Goal: Browse casually

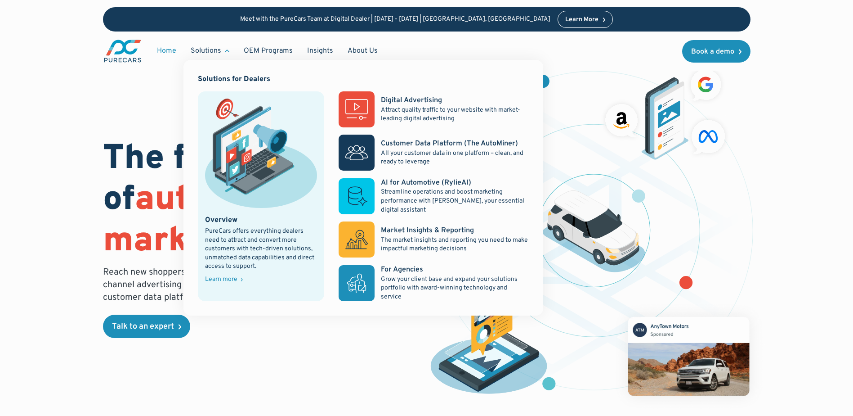
click at [65, 181] on div "The future of automotive marketing is data. Reach new shoppers and nurture exis…" at bounding box center [427, 224] width 768 height 448
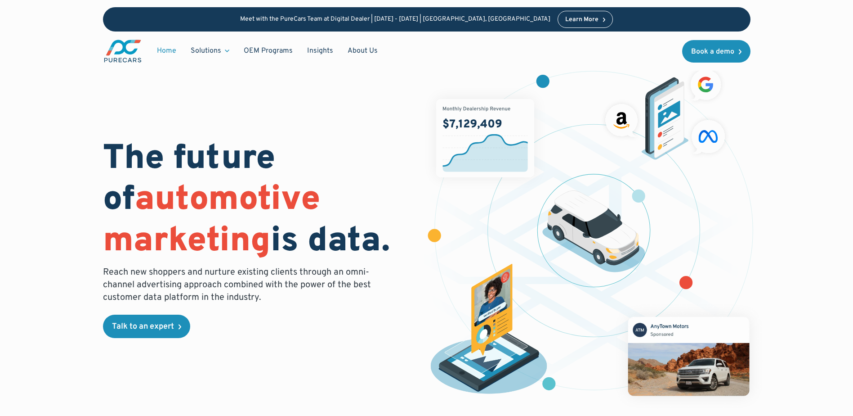
drag, startPoint x: 94, startPoint y: 157, endPoint x: 394, endPoint y: 260, distance: 317.4
click at [394, 260] on div "The future of automotive marketing is data. Reach new shoppers and nurture exis…" at bounding box center [427, 224] width 768 height 448
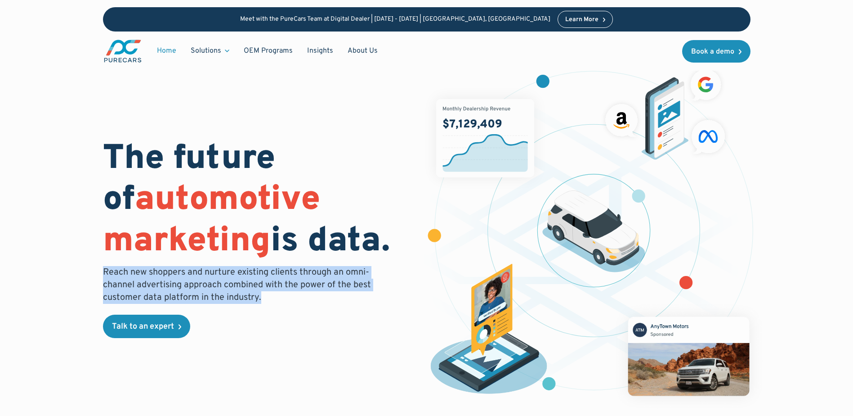
drag, startPoint x: 104, startPoint y: 269, endPoint x: 271, endPoint y: 296, distance: 168.6
click at [271, 296] on p "Reach new shoppers and nurture existing clients through an omni-channel adverti…" at bounding box center [240, 285] width 274 height 38
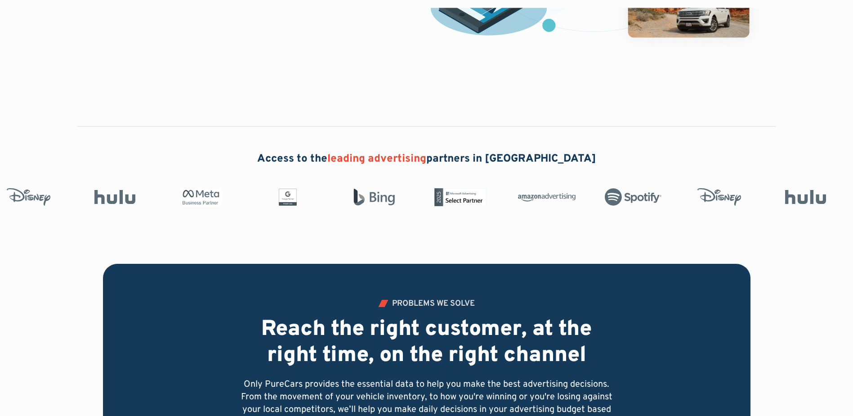
scroll to position [360, 0]
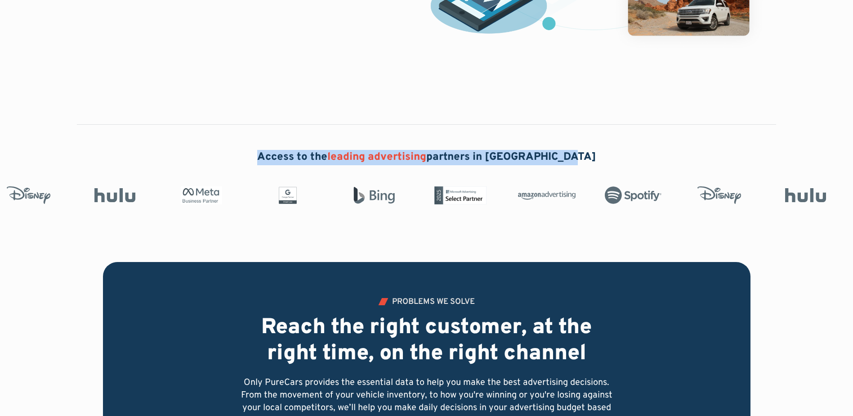
drag, startPoint x: 274, startPoint y: 160, endPoint x: 588, endPoint y: 166, distance: 314.1
click at [588, 166] on div "Access to the leading advertising partners in [GEOGRAPHIC_DATA]" at bounding box center [426, 177] width 853 height 55
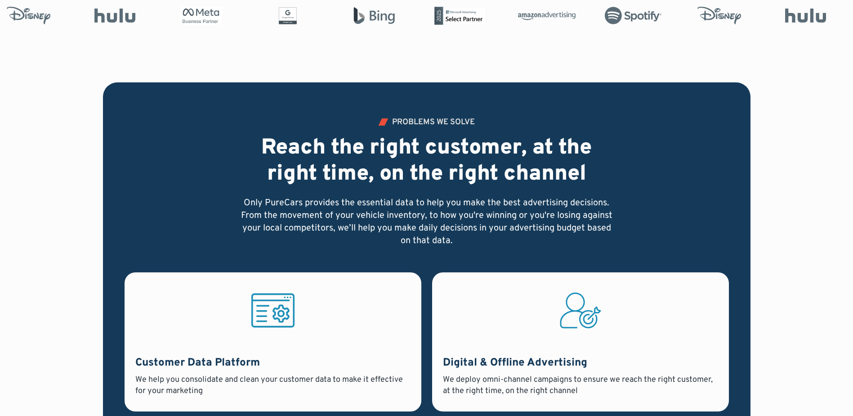
scroll to position [540, 0]
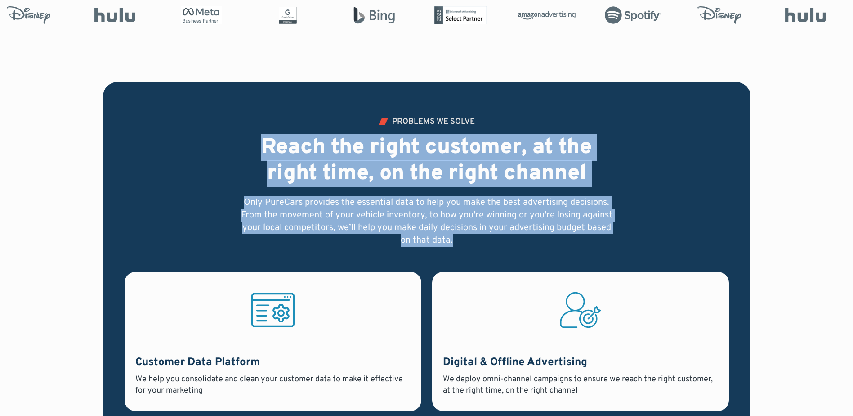
drag, startPoint x: 262, startPoint y: 151, endPoint x: 619, endPoint y: 241, distance: 368.1
click at [619, 241] on div "PROBLEMS WE SOLVE Reach the right customer, at the right time, on the right cha…" at bounding box center [427, 339] width 605 height 442
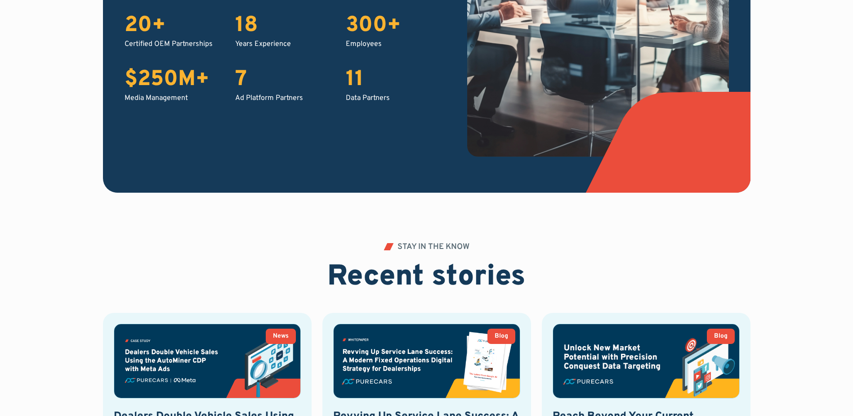
scroll to position [1845, 0]
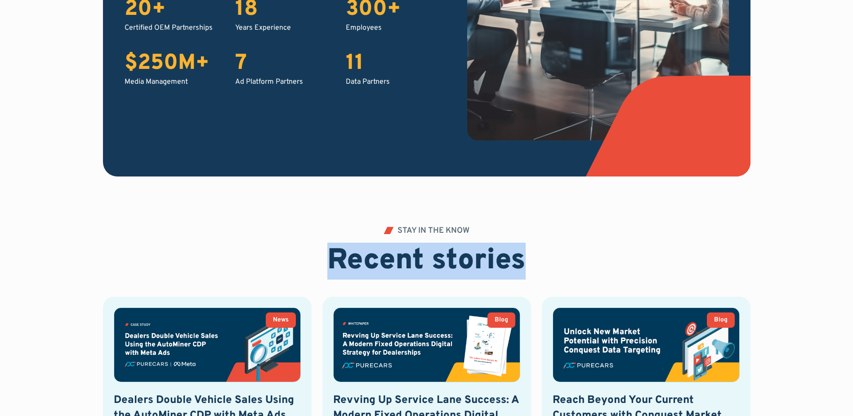
drag, startPoint x: 337, startPoint y: 260, endPoint x: 526, endPoint y: 266, distance: 190.0
click at [526, 266] on div "STAY IN THE KNOW Recent stories News Dealers Double Vehicle Sales Using the Aut…" at bounding box center [427, 384] width 648 height 315
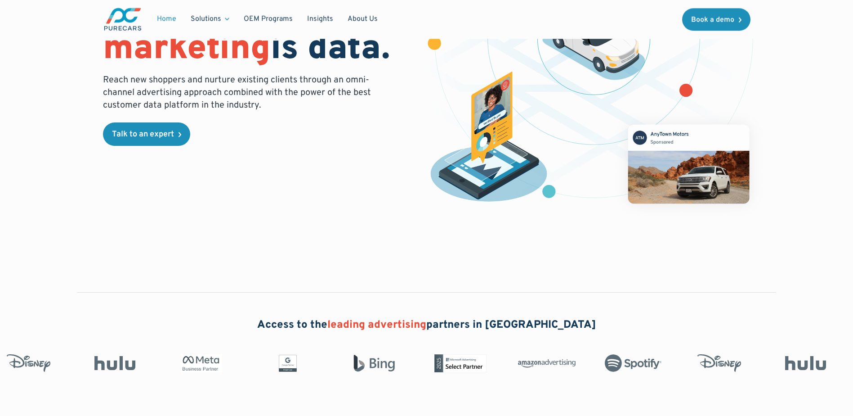
scroll to position [0, 0]
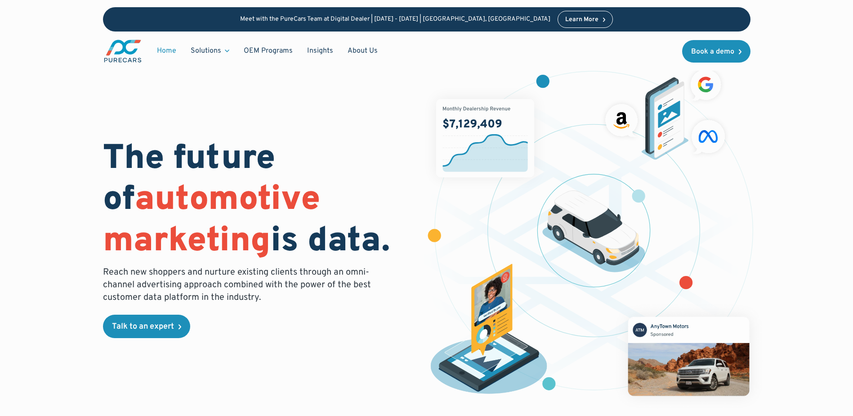
drag, startPoint x: 103, startPoint y: 156, endPoint x: 418, endPoint y: 256, distance: 331.1
click at [418, 256] on div "The future of automotive marketing is data. Reach new shoppers and nurture exis…" at bounding box center [427, 224] width 768 height 448
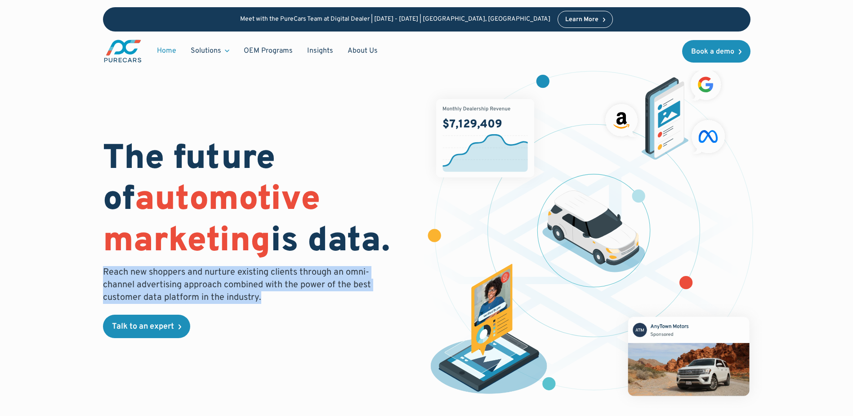
drag, startPoint x: 104, startPoint y: 273, endPoint x: 263, endPoint y: 305, distance: 161.9
click at [263, 305] on div "The future of automotive marketing is data. Reach new shoppers and nurture exis…" at bounding box center [259, 238] width 313 height 199
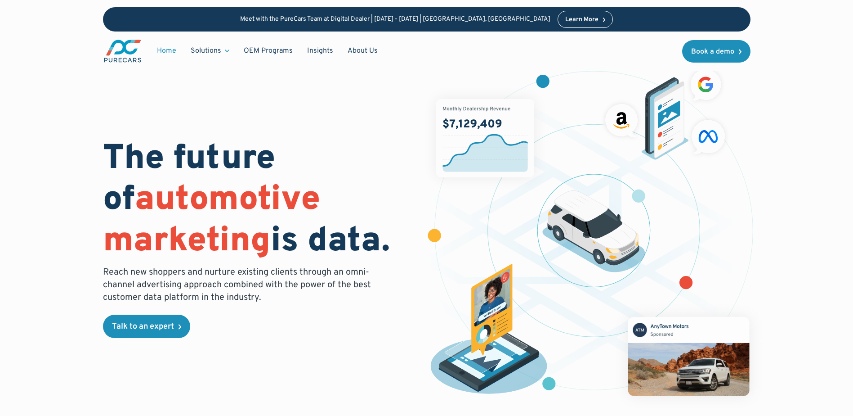
click at [211, 77] on div "The future of automotive marketing is data. Reach new shoppers and nurture exis…" at bounding box center [427, 235] width 648 height 355
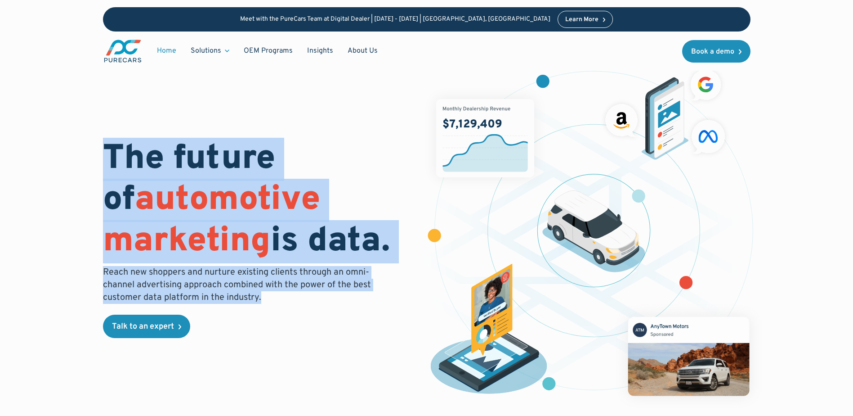
drag, startPoint x: 99, startPoint y: 169, endPoint x: 380, endPoint y: 312, distance: 314.9
click at [380, 312] on div "The future of automotive marketing is data. Reach new shoppers and nurture exis…" at bounding box center [427, 224] width 768 height 448
drag, startPoint x: 380, startPoint y: 312, endPoint x: 314, endPoint y: 346, distance: 74.1
click at [314, 346] on div "The future of automotive marketing is data. Reach new shoppers and nurture exis…" at bounding box center [427, 235] width 648 height 355
drag, startPoint x: 87, startPoint y: 142, endPoint x: 370, endPoint y: 301, distance: 324.9
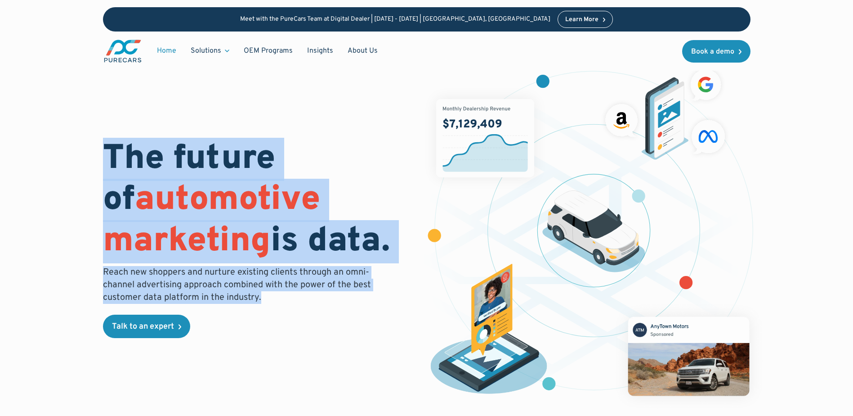
click at [370, 301] on div "The future of automotive marketing is data. Reach new shoppers and nurture exis…" at bounding box center [427, 224] width 768 height 448
click at [69, 238] on div "The future of automotive marketing is data. Reach new shoppers and nurture exis…" at bounding box center [427, 224] width 768 height 448
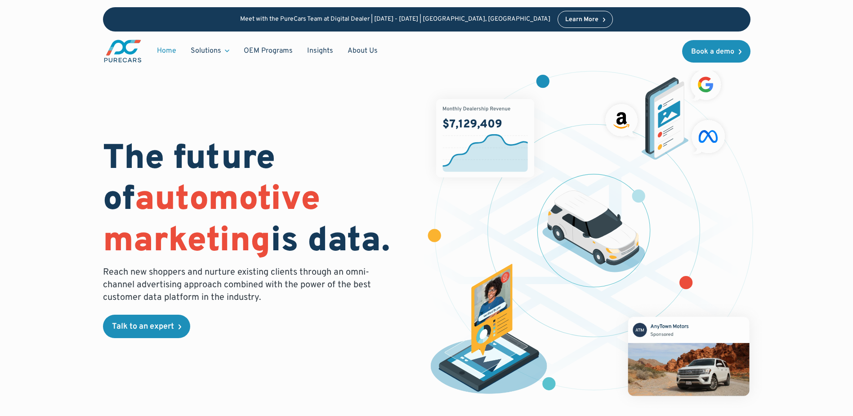
drag, startPoint x: 77, startPoint y: 58, endPoint x: 47, endPoint y: 57, distance: 30.2
click at [47, 57] on div "Meet with the PureCars Team at Digital Dealer | [DATE] - [DATE] | [GEOGRAPHIC_D…" at bounding box center [426, 35] width 853 height 71
